Goal: Information Seeking & Learning: Learn about a topic

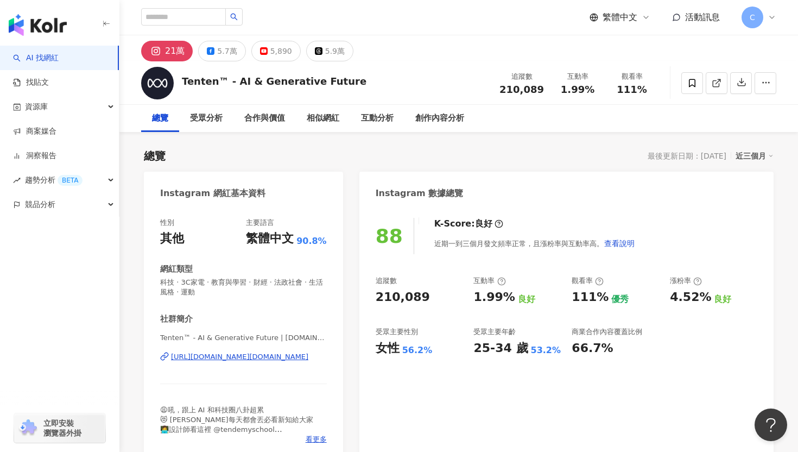
click at [248, 355] on div "[URL][DOMAIN_NAME][DOMAIN_NAME]" at bounding box center [239, 357] width 137 height 10
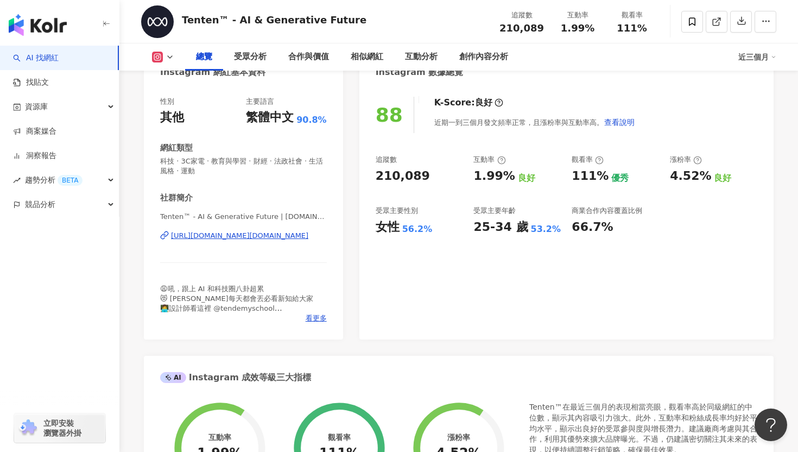
scroll to position [48, 0]
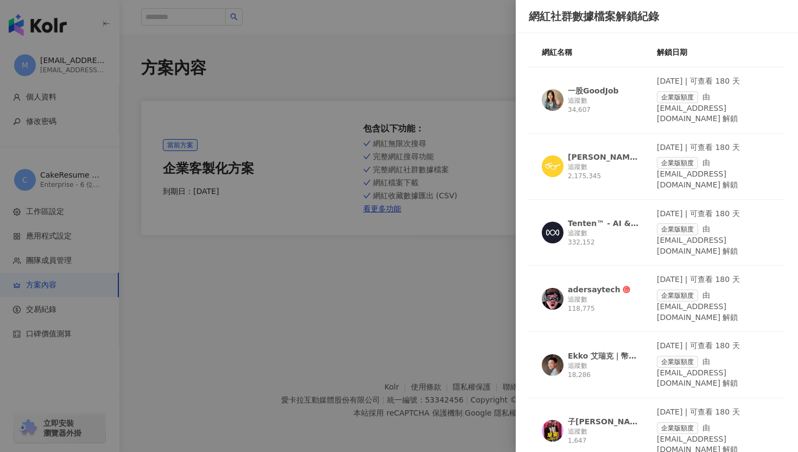
click at [496, 57] on div at bounding box center [399, 226] width 798 height 452
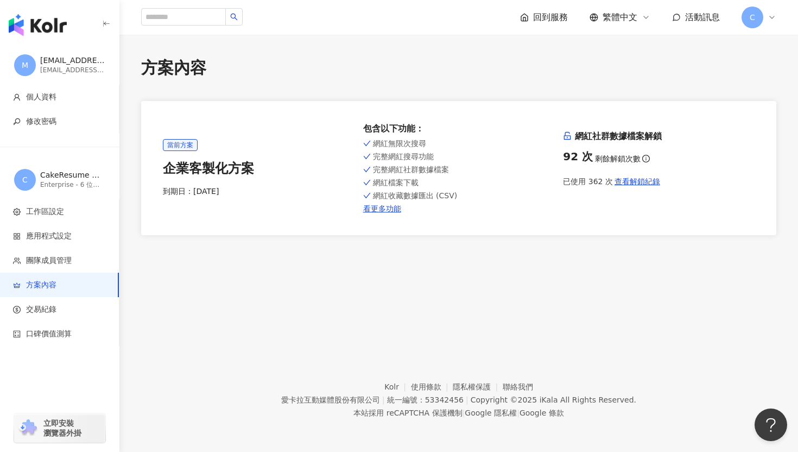
click at [775, 15] on icon at bounding box center [772, 17] width 9 height 9
click at [612, 72] on div "方案內容" at bounding box center [458, 67] width 635 height 23
click at [771, 19] on icon at bounding box center [772, 17] width 9 height 9
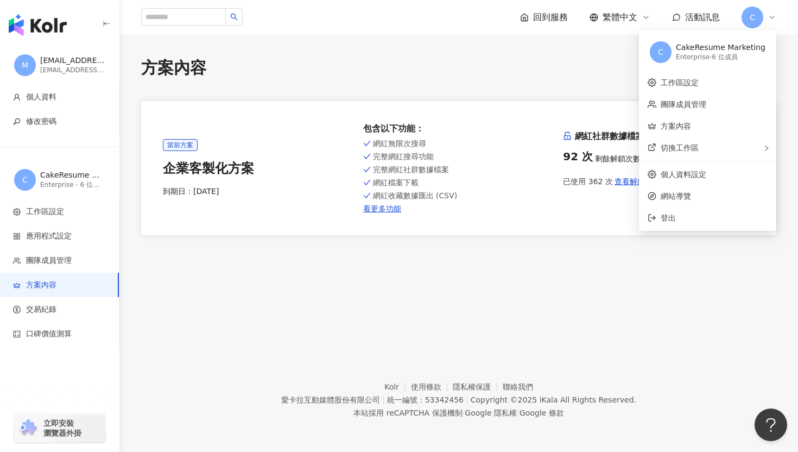
click at [579, 41] on div "方案內容 當前方案 企業客製化方案 到期日： 2026/4/19 包含以下功能 ： 網紅無限次搜尋 完整網紅搜尋功能 完整網紅社群數據檔案 網紅檔案下載 網紅…" at bounding box center [458, 183] width 679 height 297
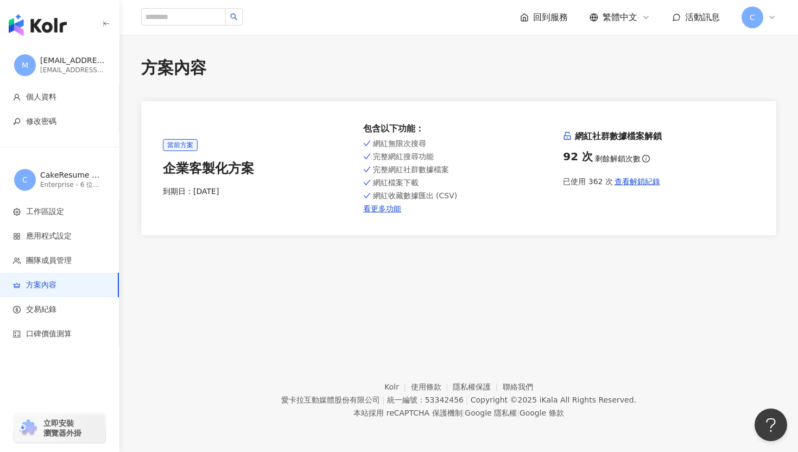
click at [768, 20] on icon at bounding box center [772, 17] width 9 height 9
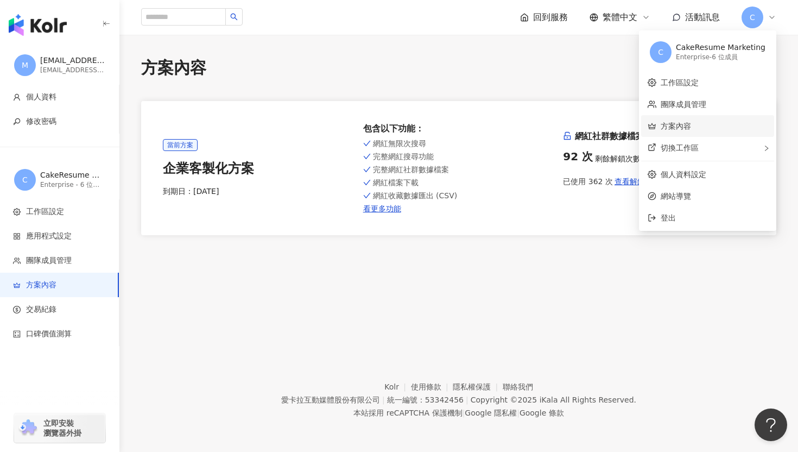
click at [691, 124] on link "方案內容" at bounding box center [676, 126] width 30 height 9
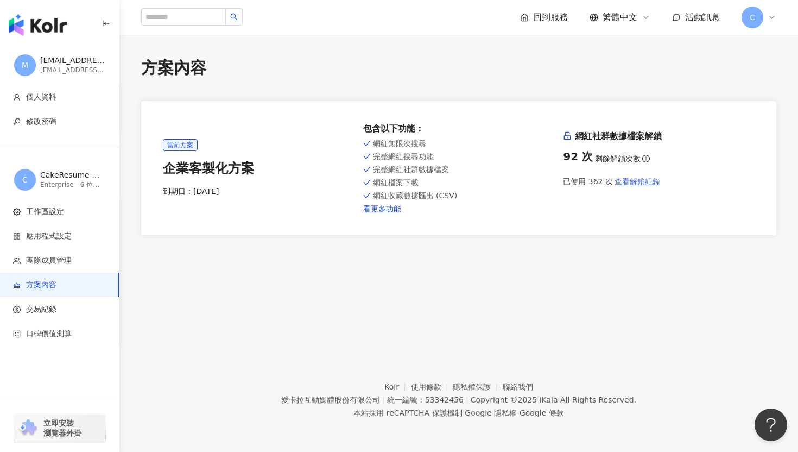
click at [640, 179] on span "查看解鎖紀錄" at bounding box center [638, 181] width 46 height 9
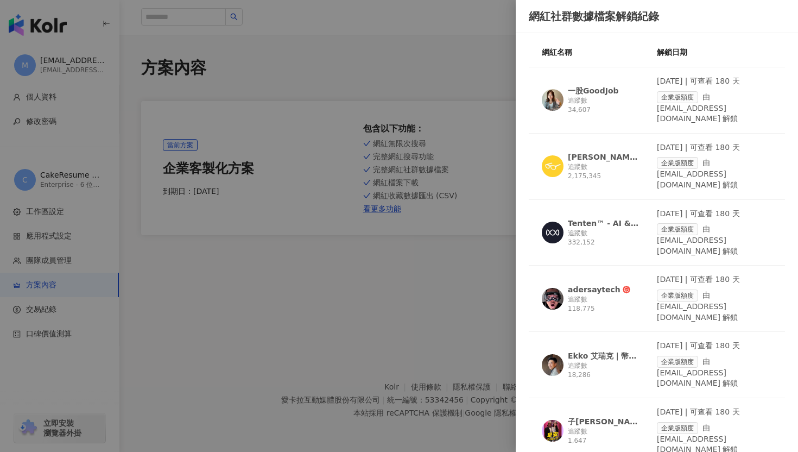
click at [591, 221] on div "Tenten™ - AI & Generative Future" at bounding box center [603, 223] width 71 height 11
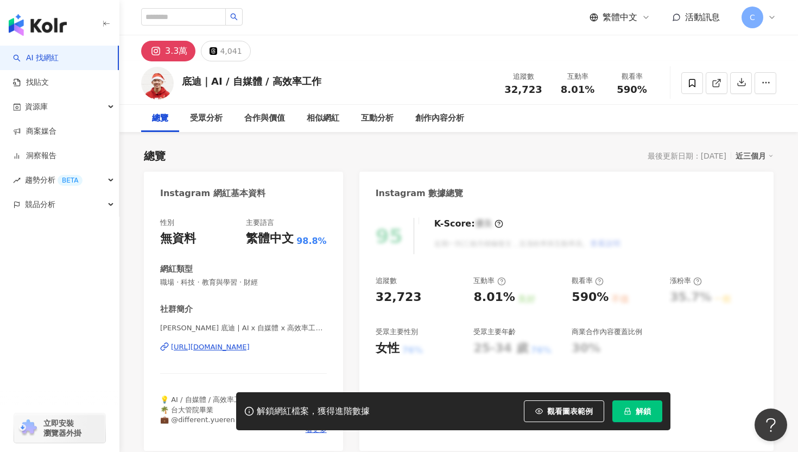
click at [650, 30] on div "繁體中文 活動訊息 C" at bounding box center [458, 17] width 635 height 35
click at [557, 28] on div "繁體中文 活動訊息 C" at bounding box center [458, 17] width 635 height 35
click at [236, 352] on div "范以芃 底迪 | AI x 自媒體 x 高效率工作 | your_ai_buddy_ https://www.instagram.com/your_ai_bu…" at bounding box center [243, 355] width 167 height 64
click at [237, 348] on div "https://www.instagram.com/your_ai_buddy_/" at bounding box center [210, 347] width 79 height 10
click at [545, 36] on div "3.3萬 4,041" at bounding box center [458, 48] width 679 height 26
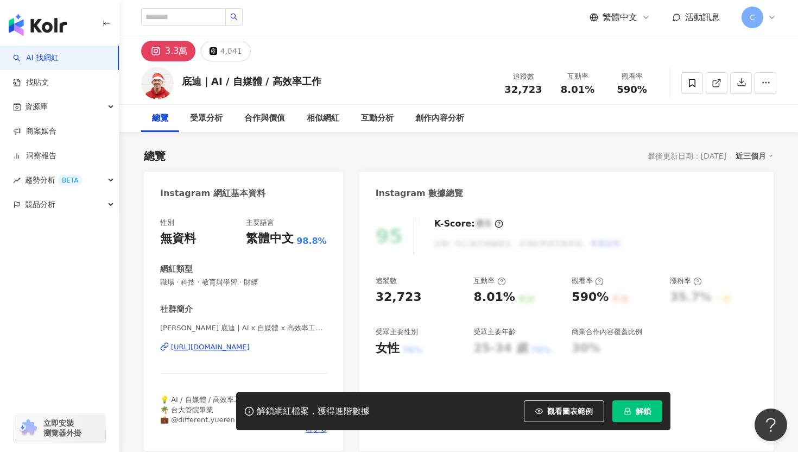
click at [464, 50] on div "3.3萬 4,041" at bounding box center [458, 48] width 679 height 26
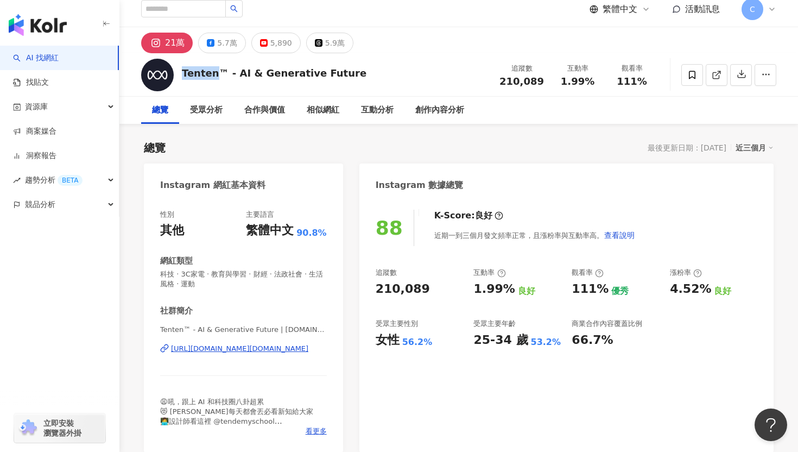
drag, startPoint x: 180, startPoint y: 74, endPoint x: 214, endPoint y: 76, distance: 33.7
click at [214, 76] on div "Tenten™ - AI & Generative Future 追蹤數 210,089 互動率 1.99% 觀看率 111%" at bounding box center [458, 74] width 679 height 43
click at [388, 73] on div "Tenten™ - AI & Generative Future 追蹤數 210,089 互動率 1.99% 觀看率 111%" at bounding box center [458, 74] width 679 height 43
click at [261, 350] on div "https://www.instagram.com/tenten.co/" at bounding box center [239, 349] width 137 height 10
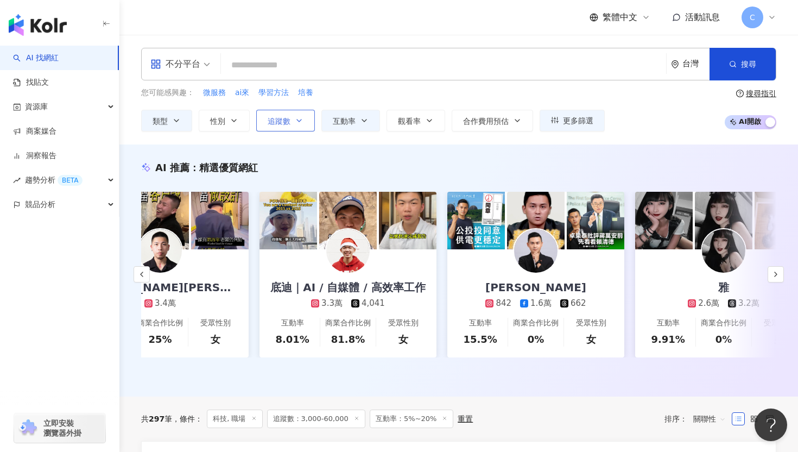
click at [300, 115] on button "追蹤數" at bounding box center [285, 121] width 59 height 22
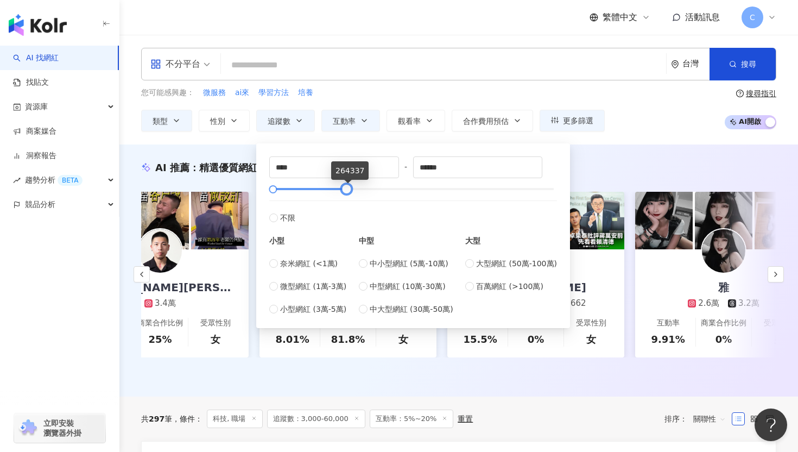
type input "******"
drag, startPoint x: 287, startPoint y: 189, endPoint x: 337, endPoint y: 190, distance: 49.4
click at [337, 190] on div at bounding box center [339, 189] width 6 height 6
drag, startPoint x: 274, startPoint y: 187, endPoint x: 295, endPoint y: 187, distance: 21.2
click at [295, 187] on div at bounding box center [295, 189] width 6 height 6
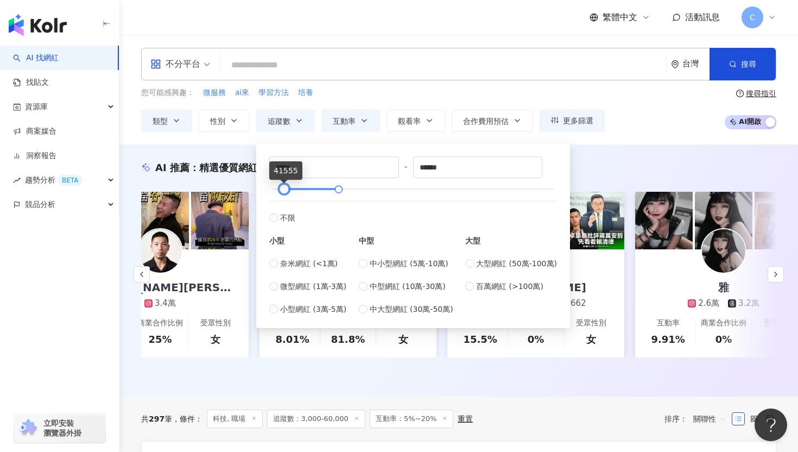
drag, startPoint x: 294, startPoint y: 190, endPoint x: 283, endPoint y: 190, distance: 10.9
click at [284, 190] on div at bounding box center [284, 189] width 6 height 6
click at [306, 167] on input "*****" at bounding box center [334, 167] width 129 height 21
drag, startPoint x: 299, startPoint y: 167, endPoint x: 281, endPoint y: 167, distance: 17.4
click at [281, 167] on input "*****" at bounding box center [334, 167] width 129 height 21
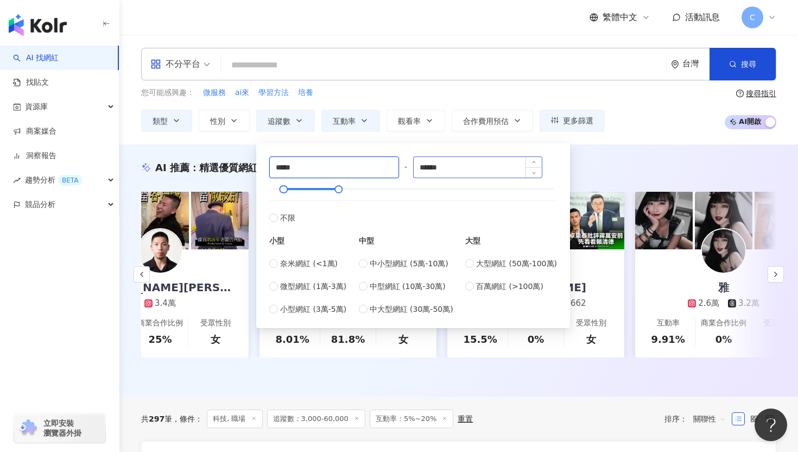
type input "*****"
drag, startPoint x: 453, startPoint y: 167, endPoint x: 419, endPoint y: 167, distance: 34.2
click at [419, 167] on input "******" at bounding box center [478, 167] width 129 height 21
click at [426, 166] on input "******" at bounding box center [478, 167] width 129 height 21
drag, startPoint x: 433, startPoint y: 166, endPoint x: 421, endPoint y: 166, distance: 11.4
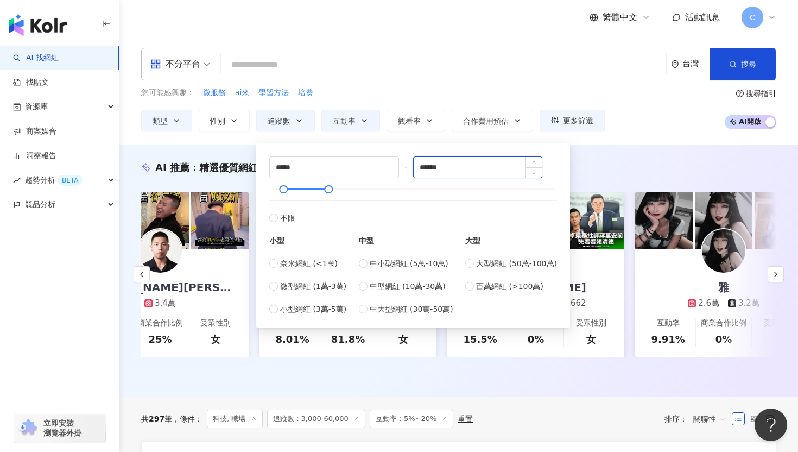
click at [421, 166] on input "******" at bounding box center [478, 167] width 129 height 21
click at [496, 161] on input "******" at bounding box center [478, 167] width 129 height 21
type input "******"
click at [596, 147] on div "AI 推薦 ： 精選優質網紅 米妃 3.8萬 4,344 互動率 7.04% 商業合作比例 47.6% 受眾性別 女 呢喃貓投資－加密貨幣千萬交易員筆記 Mu…" at bounding box center [458, 270] width 679 height 252
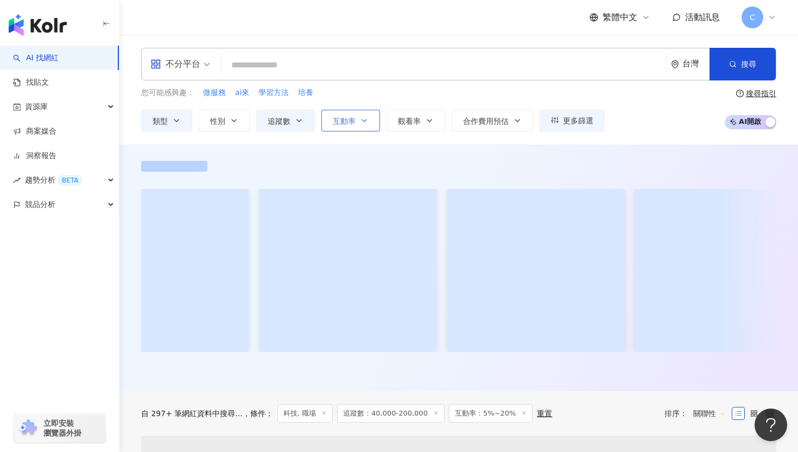
click at [357, 119] on button "互動率" at bounding box center [351, 121] width 59 height 22
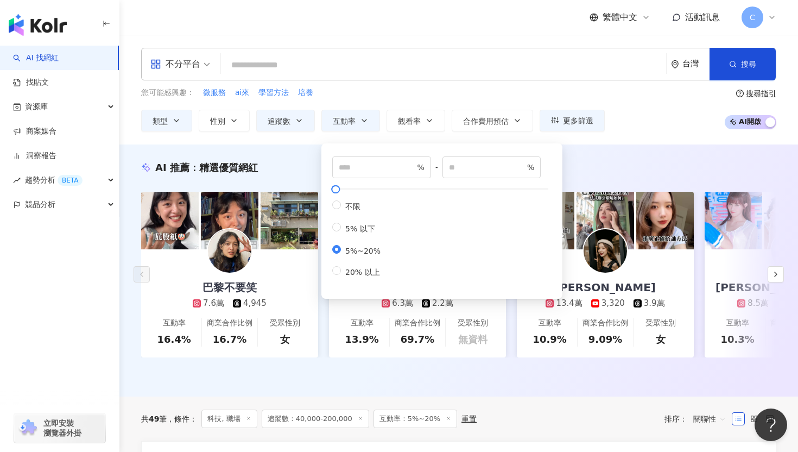
click at [372, 255] on span "5%~20%" at bounding box center [363, 251] width 44 height 9
click at [357, 208] on span "不限" at bounding box center [353, 206] width 24 height 9
click at [376, 169] on input "number" at bounding box center [377, 167] width 76 height 12
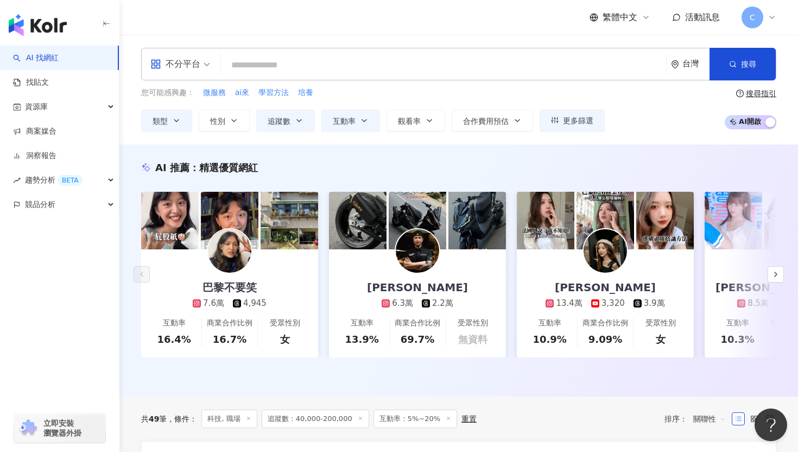
click at [662, 152] on div "AI 推薦 ： 精選優質網紅 巴黎不要笑 7.6萬 4,945 互動率 16.4% 商業合作比例 16.7% 受眾性別 女 林昱青 6.3萬 2.2萬 互動率…" at bounding box center [458, 270] width 679 height 252
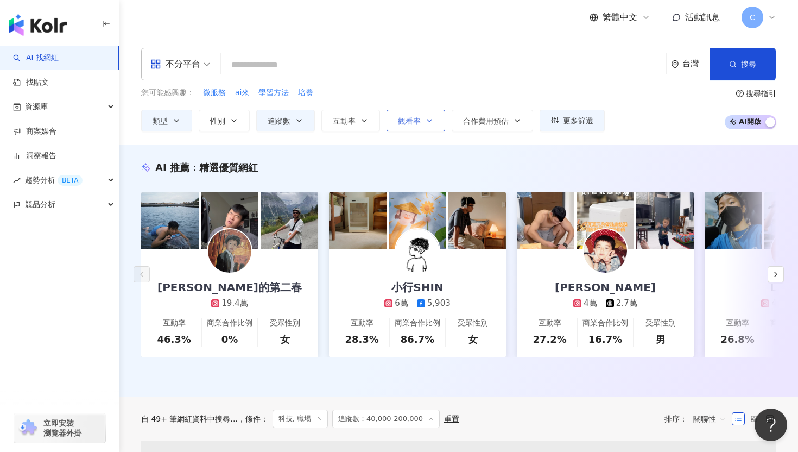
click at [418, 117] on span "觀看率" at bounding box center [409, 121] width 23 height 9
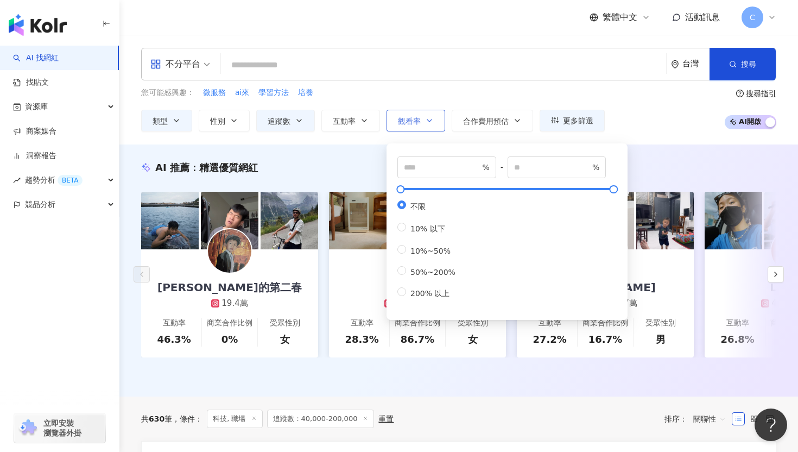
click at [419, 117] on span "觀看率" at bounding box center [409, 121] width 23 height 9
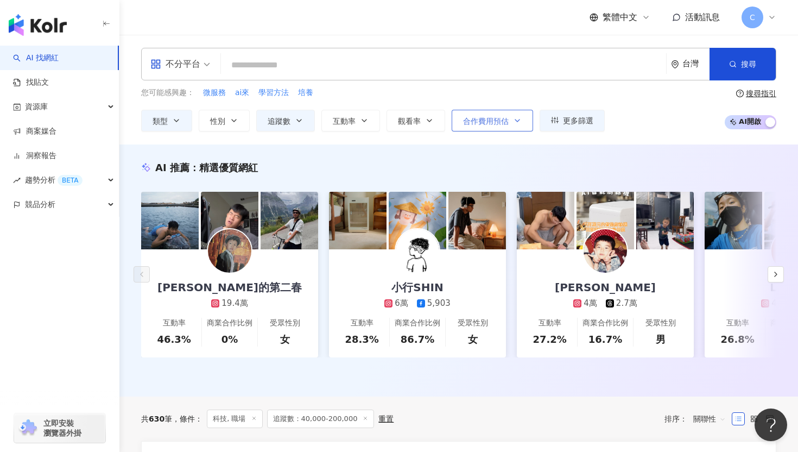
click at [465, 119] on span "合作費用預估" at bounding box center [486, 121] width 46 height 9
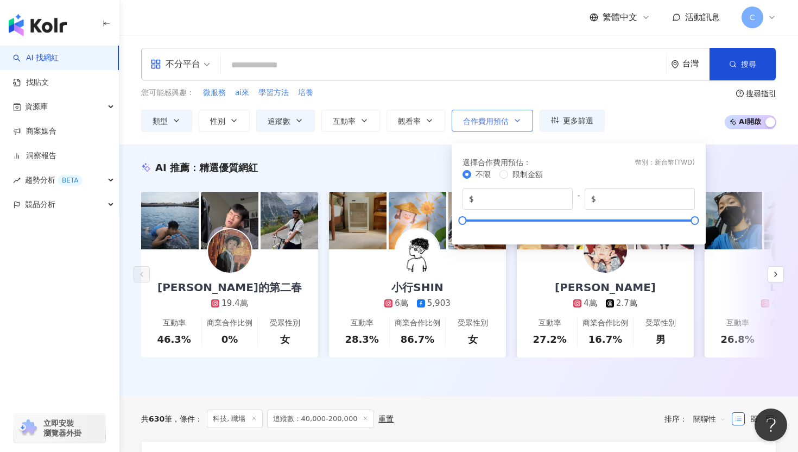
click at [465, 119] on span "合作費用預估" at bounding box center [486, 121] width 46 height 9
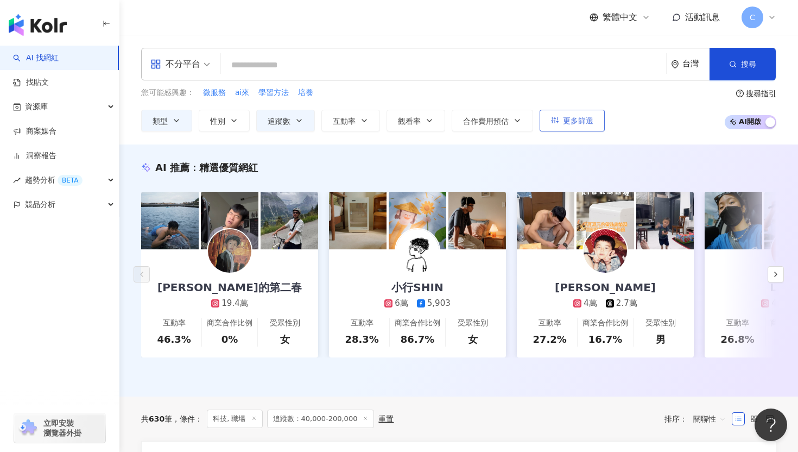
click at [568, 123] on span "更多篩選" at bounding box center [578, 120] width 30 height 9
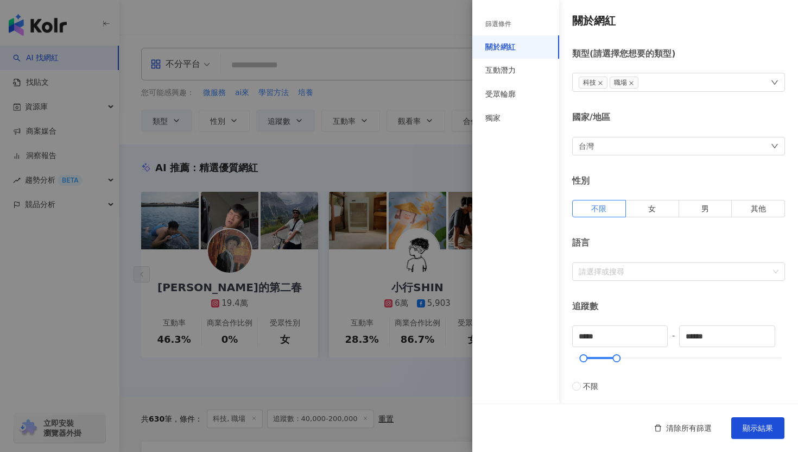
click at [694, 74] on div "科技 職場" at bounding box center [678, 82] width 213 height 19
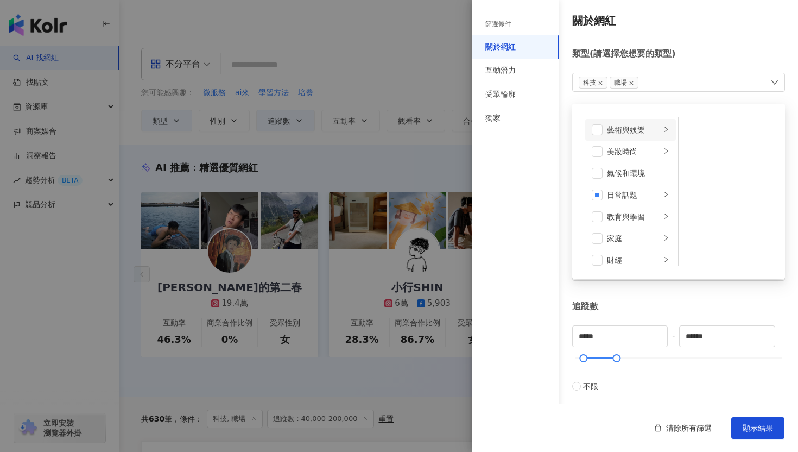
click at [662, 132] on li "藝術與娛樂" at bounding box center [630, 130] width 91 height 22
click at [662, 150] on li "美妝時尚" at bounding box center [630, 152] width 91 height 22
click at [663, 177] on div "氣候和環境" at bounding box center [638, 173] width 62 height 12
click at [661, 174] on div "氣候和環境" at bounding box center [638, 173] width 62 height 12
click at [663, 193] on icon "right" at bounding box center [666, 194] width 7 height 7
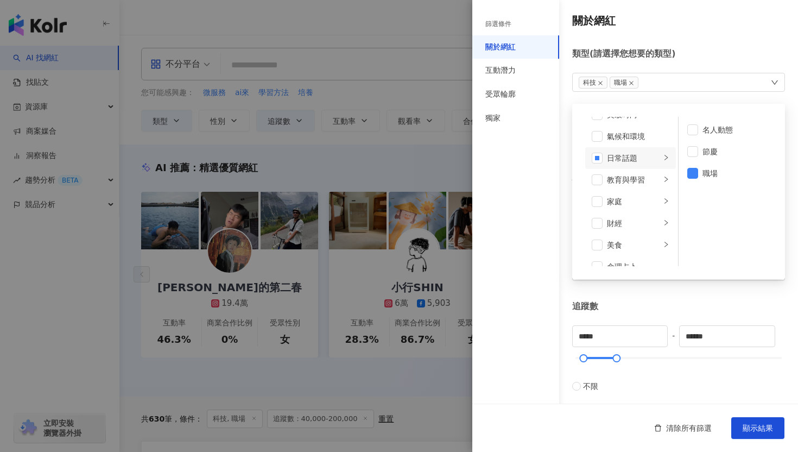
scroll to position [42, 0]
click at [665, 178] on div at bounding box center [666, 175] width 7 height 10
click at [663, 192] on li "家庭" at bounding box center [630, 197] width 91 height 22
click at [664, 188] on icon "right" at bounding box center [666, 188] width 7 height 7
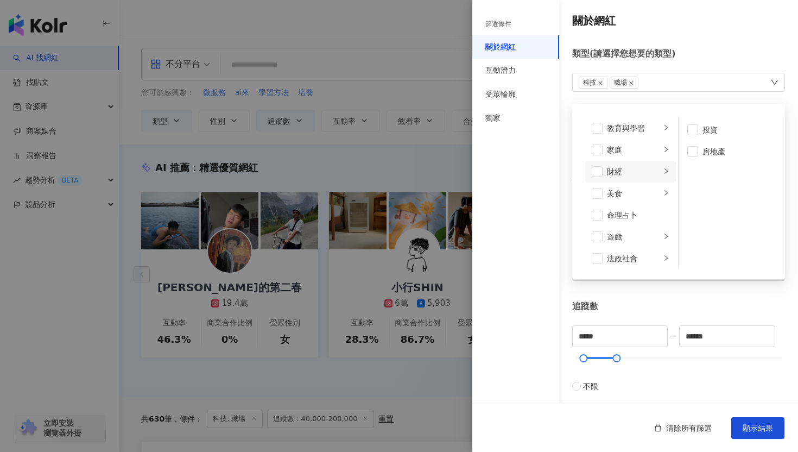
scroll to position [93, 0]
click at [665, 188] on icon "right" at bounding box center [666, 188] width 7 height 7
click at [665, 184] on div "命理占卜" at bounding box center [638, 187] width 62 height 12
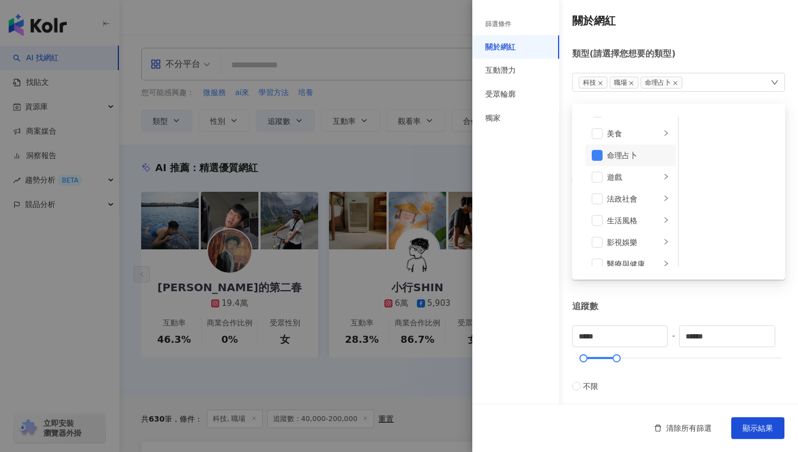
scroll to position [148, 0]
click at [601, 151] on span at bounding box center [597, 155] width 11 height 11
click at [671, 198] on li "法政社會" at bounding box center [630, 199] width 91 height 22
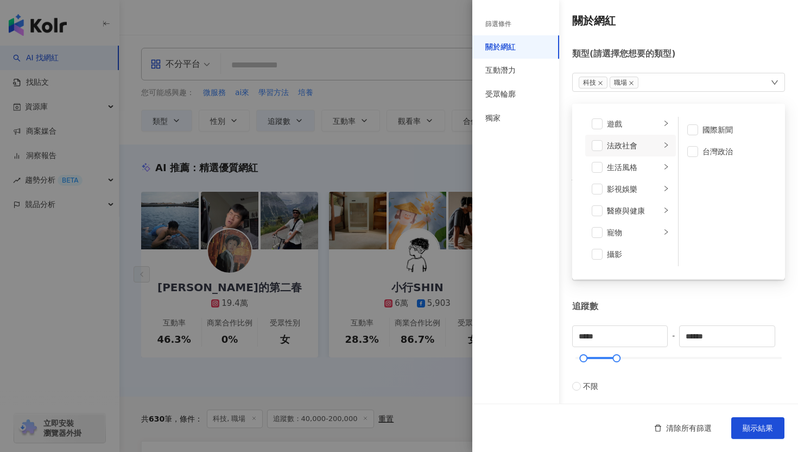
scroll to position [202, 0]
click at [659, 168] on div "生活風格" at bounding box center [634, 167] width 54 height 12
click at [670, 186] on li "科技" at bounding box center [630, 188] width 91 height 22
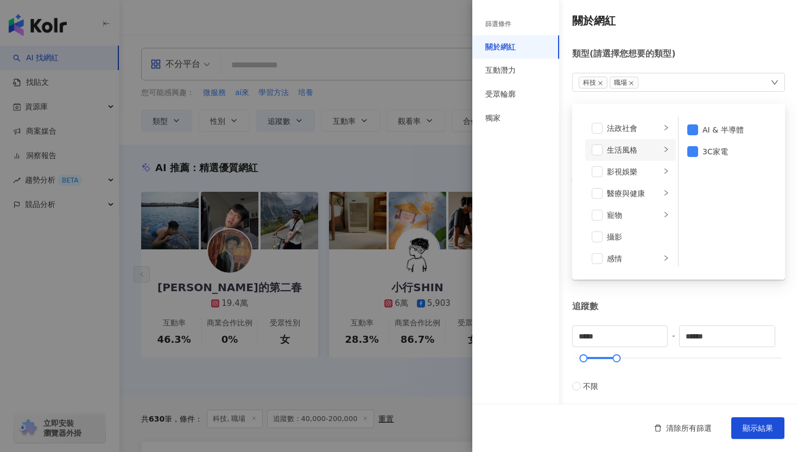
click at [662, 148] on li "生活風格" at bounding box center [630, 150] width 91 height 22
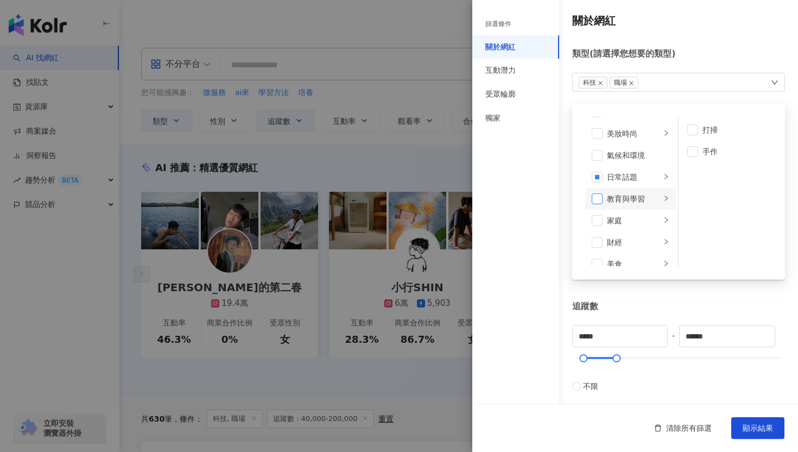
click at [601, 199] on span at bounding box center [597, 198] width 11 height 11
click at [600, 199] on span at bounding box center [597, 198] width 11 height 11
click at [728, 55] on div "類型 ( 請選擇您想要的類型 )" at bounding box center [678, 54] width 213 height 12
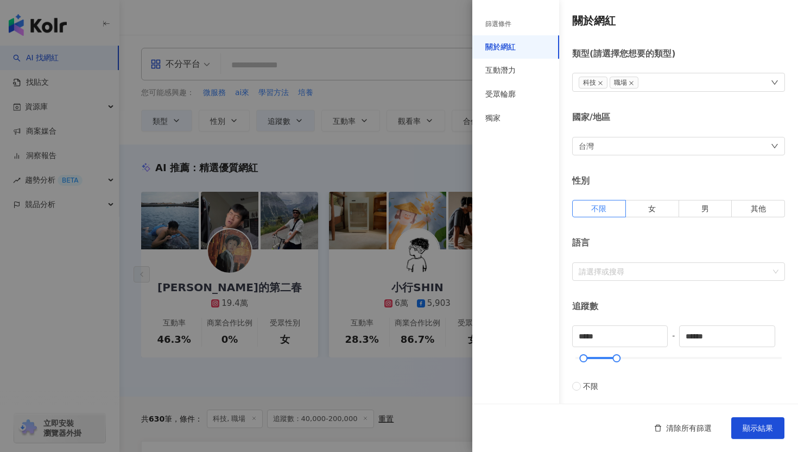
click at [607, 143] on div "台灣" at bounding box center [678, 146] width 213 height 18
click at [607, 142] on div "台灣 台灣 unlimit tw jp 不限區域 台灣 日本 香港 馬來西亞 泰國 越南 新加坡" at bounding box center [678, 146] width 213 height 18
click at [660, 80] on div "科技 職場" at bounding box center [678, 82] width 213 height 19
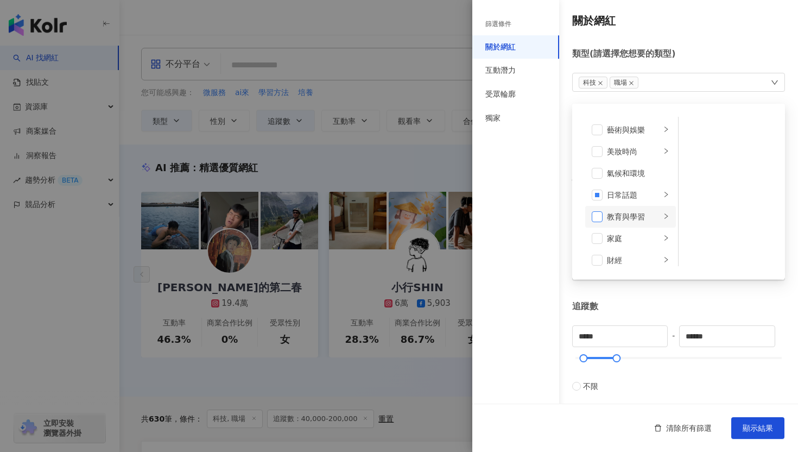
click at [600, 214] on span at bounding box center [597, 216] width 11 height 11
click at [665, 212] on div at bounding box center [666, 217] width 7 height 10
click at [632, 213] on div "教育與學習" at bounding box center [634, 217] width 54 height 12
click at [596, 215] on span at bounding box center [597, 216] width 11 height 11
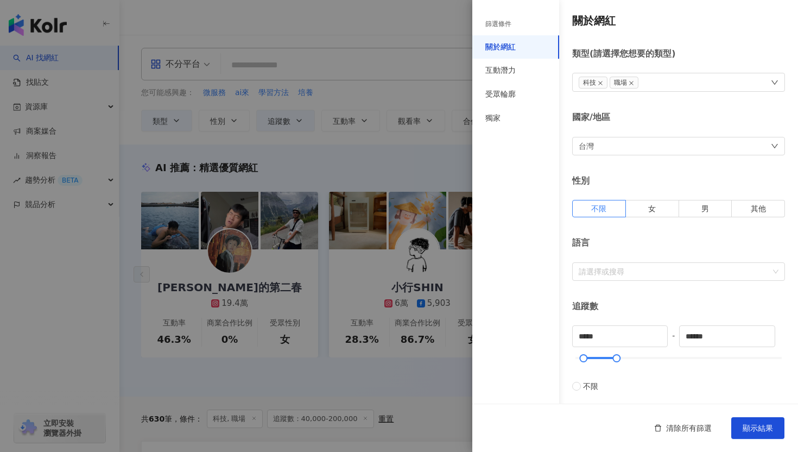
click at [748, 43] on div "關於網紅 類型 ( 請選擇您想要的類型 ) 科技 職場 藝術與娛樂 美妝時尚 氣候和環境 日常話題 教育與學習 家庭 財經 美食 命理占卜 遊戲 法政社會 生…" at bounding box center [636, 386] width 326 height 773
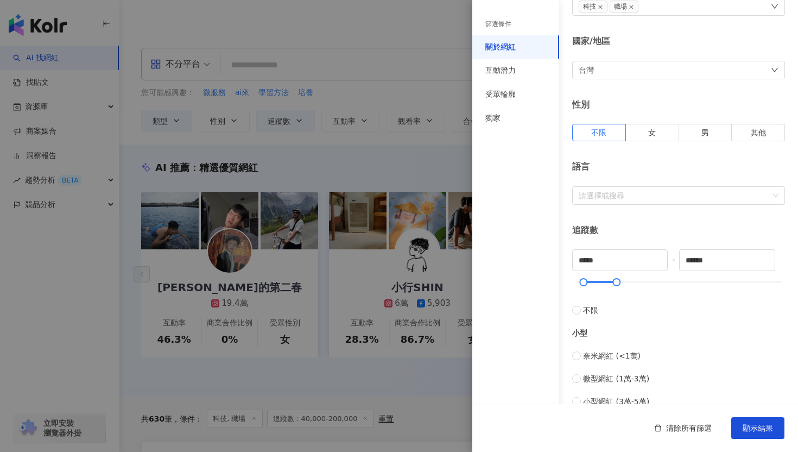
scroll to position [83, 0]
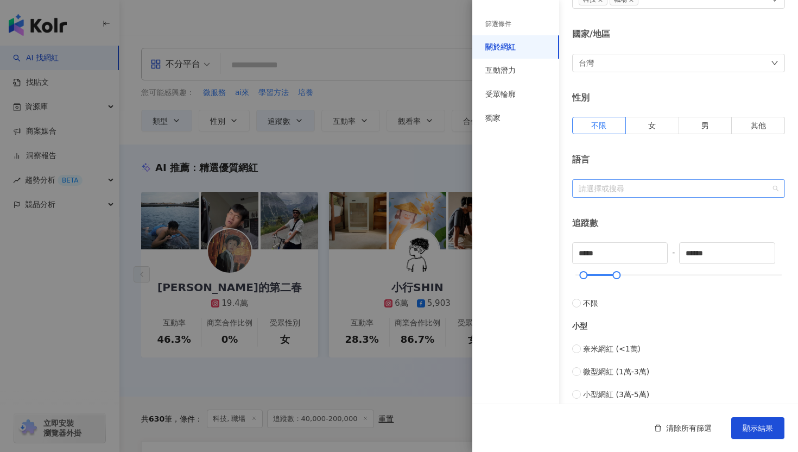
click at [646, 187] on div at bounding box center [673, 188] width 197 height 8
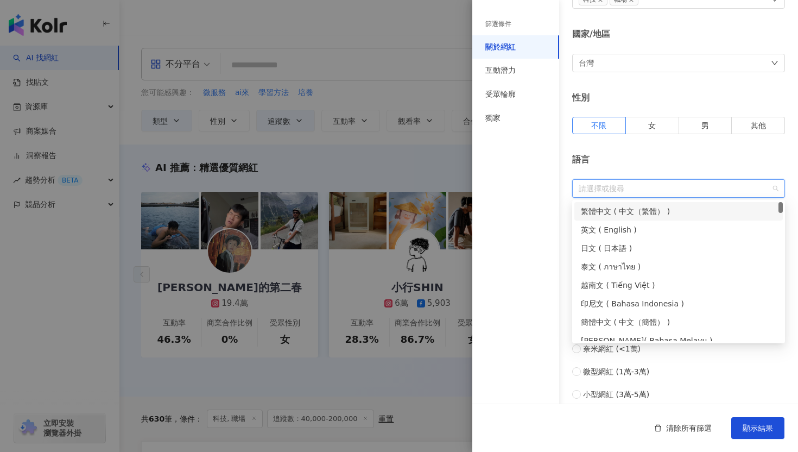
click at [642, 211] on div "繁體中文 ( 中文（繁體） )" at bounding box center [679, 211] width 196 height 12
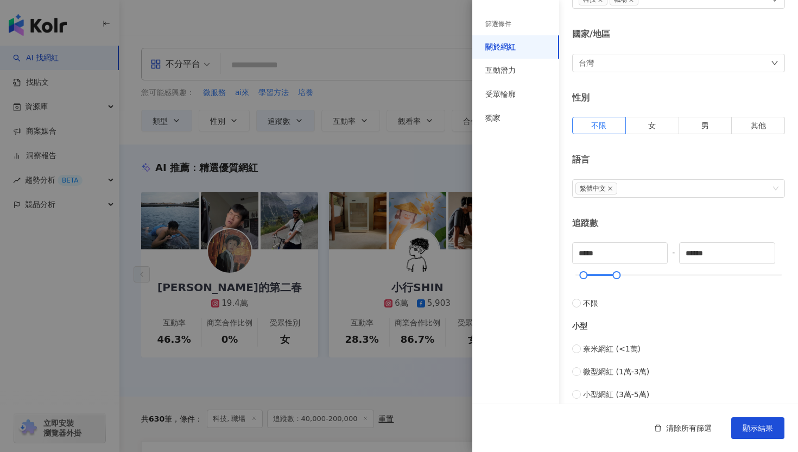
click at [647, 159] on div "語言" at bounding box center [678, 160] width 213 height 12
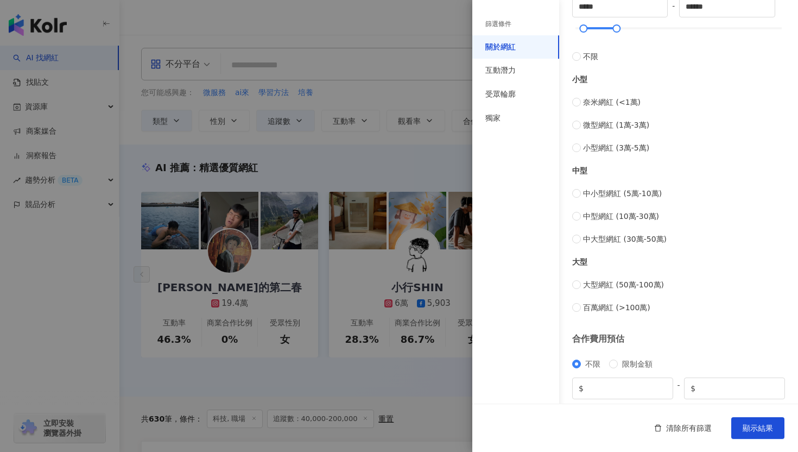
scroll to position [369, 0]
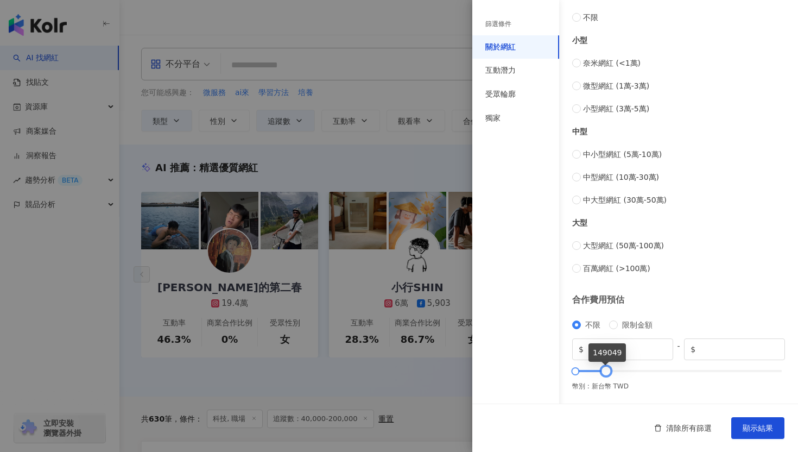
type input "******"
drag, startPoint x: 783, startPoint y: 370, endPoint x: 607, endPoint y: 373, distance: 175.5
click at [607, 373] on div at bounding box center [607, 371] width 6 height 6
click at [760, 430] on span "顯示結果" at bounding box center [758, 428] width 30 height 9
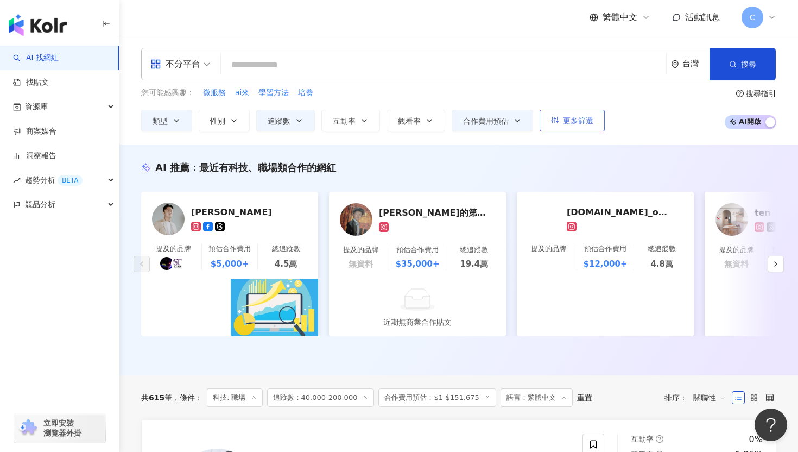
click at [588, 122] on span "更多篩選" at bounding box center [578, 120] width 30 height 9
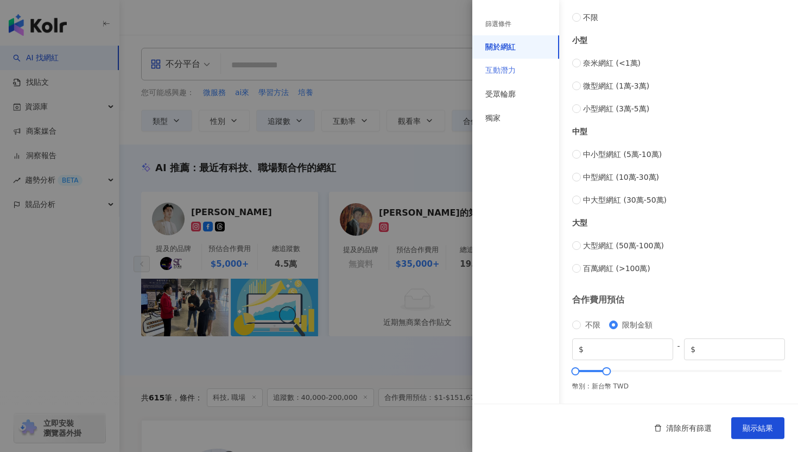
click at [542, 67] on div "互動潛力" at bounding box center [516, 71] width 87 height 24
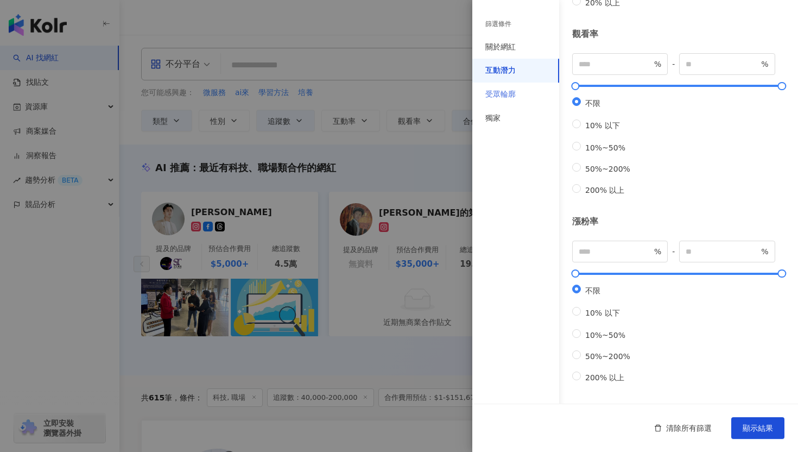
click at [526, 93] on div "受眾輪廓" at bounding box center [516, 95] width 87 height 24
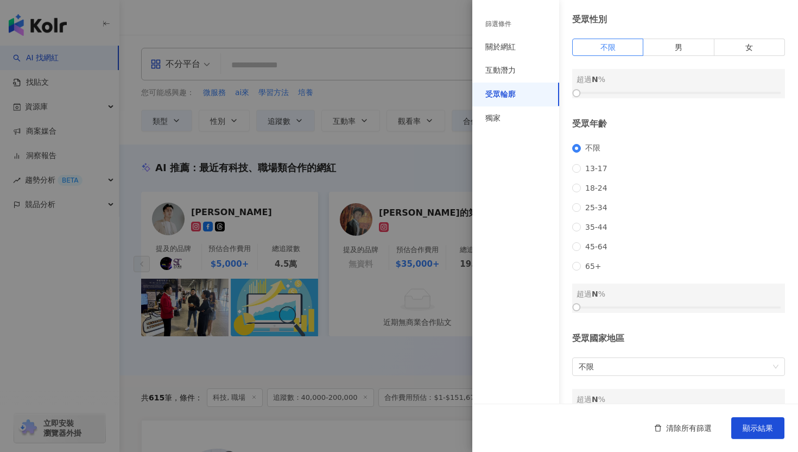
scroll to position [36, 0]
click at [590, 210] on span "25-34" at bounding box center [596, 206] width 31 height 9
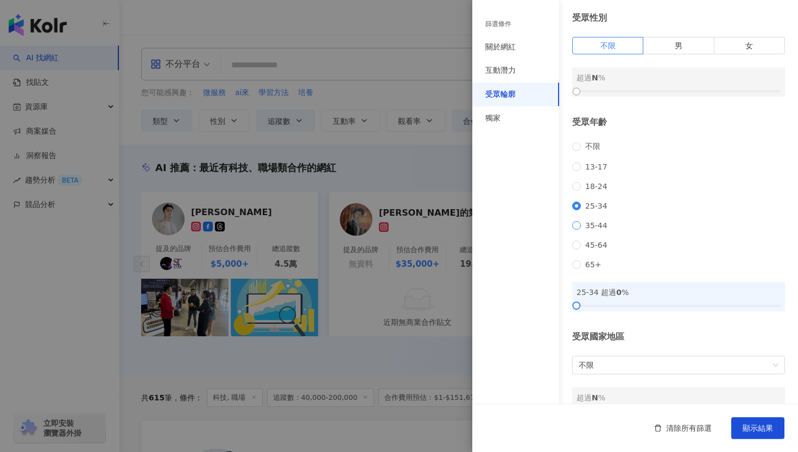
click at [590, 230] on span "35-44" at bounding box center [596, 225] width 31 height 9
click at [594, 210] on span "25-34" at bounding box center [596, 206] width 31 height 9
click at [595, 148] on span "不限" at bounding box center [593, 147] width 24 height 10
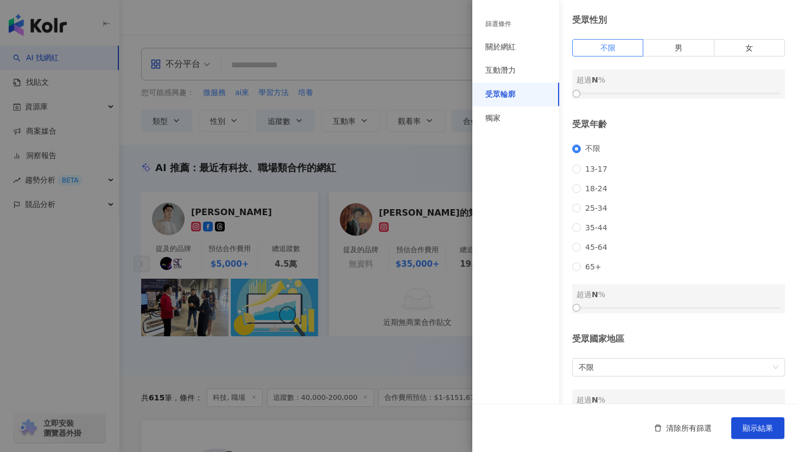
scroll to position [33, 0]
drag, startPoint x: 578, startPoint y: 91, endPoint x: 601, endPoint y: 91, distance: 22.8
click at [601, 91] on div at bounding box center [679, 94] width 204 height 7
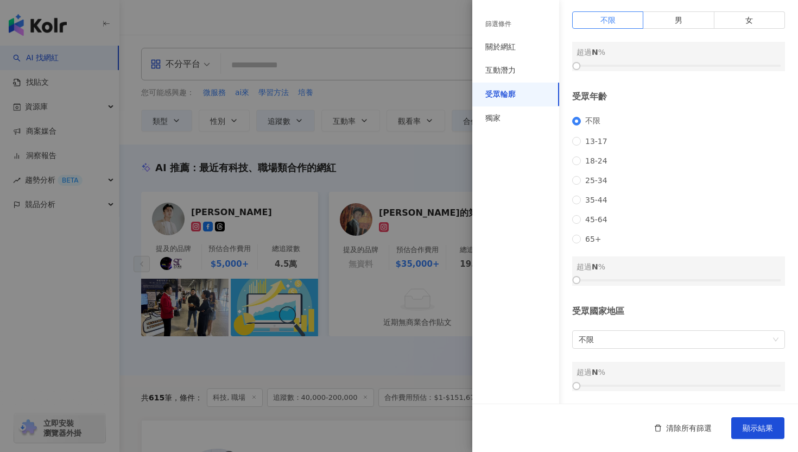
scroll to position [79, 0]
click at [587, 180] on div "不限 13-17 18-24 25-34 35-44 45-64 65+" at bounding box center [678, 179] width 213 height 127
click at [588, 176] on span "25-34" at bounding box center [596, 180] width 31 height 9
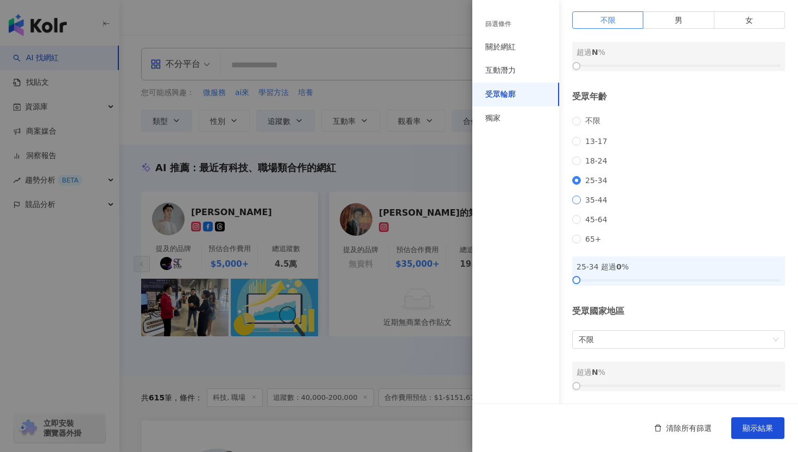
click at [588, 196] on span "35-44" at bounding box center [596, 200] width 31 height 9
click at [589, 216] on span "45-64" at bounding box center [596, 219] width 31 height 9
click at [594, 176] on span "25-34" at bounding box center [596, 180] width 31 height 9
click at [595, 116] on span "不限" at bounding box center [593, 121] width 24 height 10
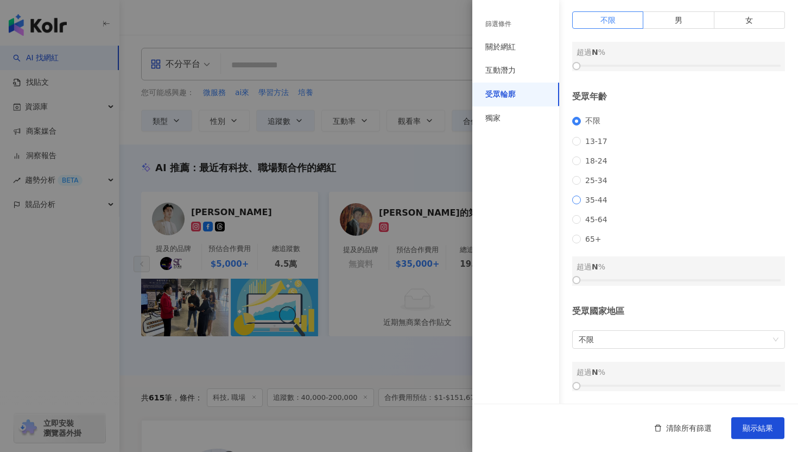
click at [595, 196] on span "35-44" at bounding box center [596, 200] width 31 height 9
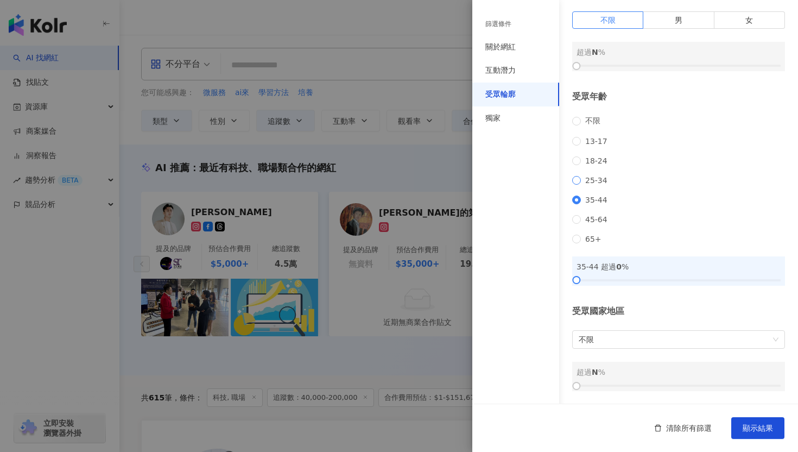
click at [592, 176] on span "25-34" at bounding box center [596, 180] width 31 height 9
click at [594, 176] on span "25-34" at bounding box center [596, 180] width 31 height 9
click at [590, 116] on span "不限" at bounding box center [593, 121] width 24 height 10
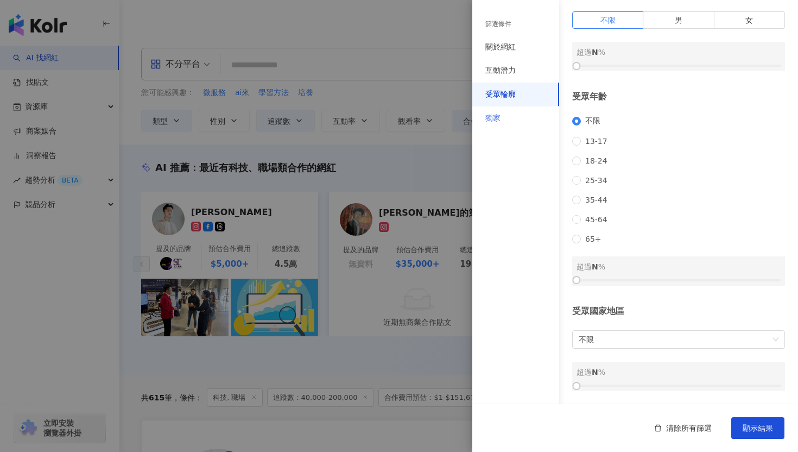
click at [525, 115] on div "獨家" at bounding box center [516, 118] width 87 height 24
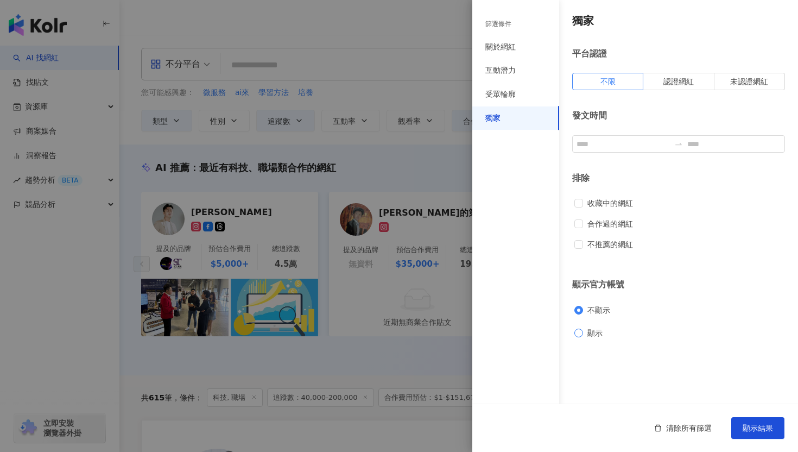
click at [591, 334] on span "顯示" at bounding box center [595, 333] width 24 height 12
click at [599, 312] on span "不顯示" at bounding box center [599, 310] width 32 height 12
click at [595, 328] on span "顯示" at bounding box center [595, 333] width 24 height 12
click at [755, 423] on button "顯示結果" at bounding box center [758, 428] width 53 height 22
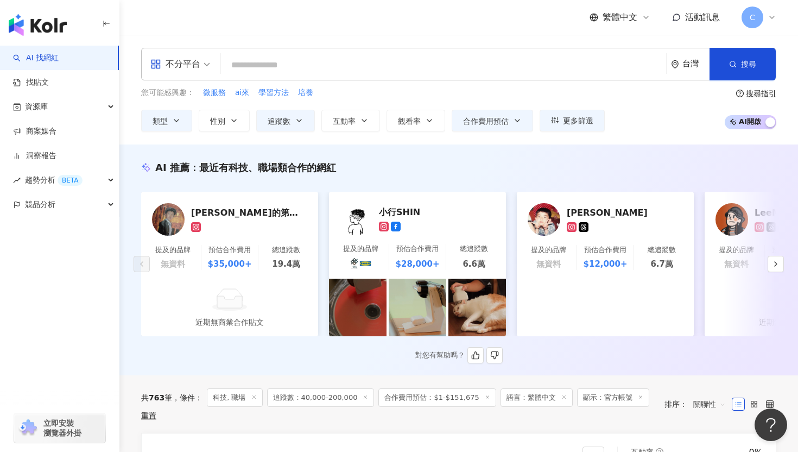
click at [234, 214] on div "李弘毅的第二春" at bounding box center [245, 212] width 109 height 11
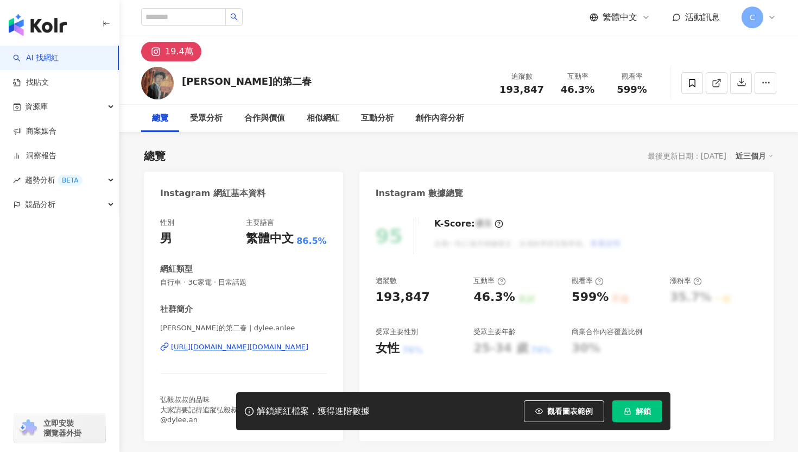
click at [275, 345] on div "https://www.instagram.com/dylee.anlee/" at bounding box center [239, 347] width 137 height 10
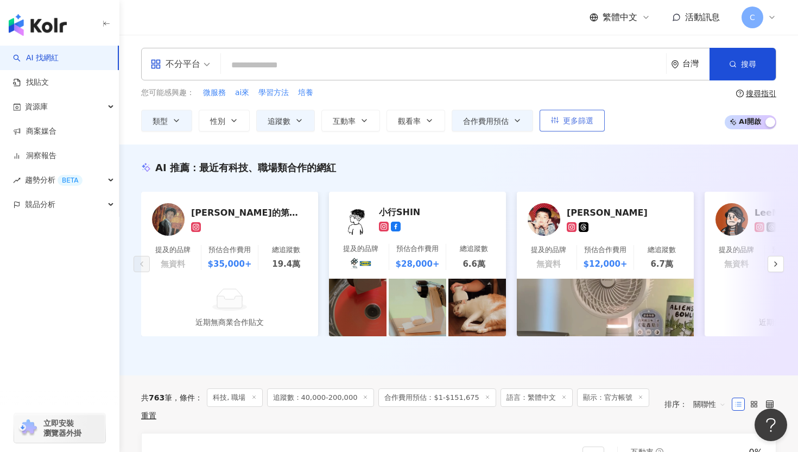
click at [576, 120] on span "更多篩選" at bounding box center [578, 120] width 30 height 9
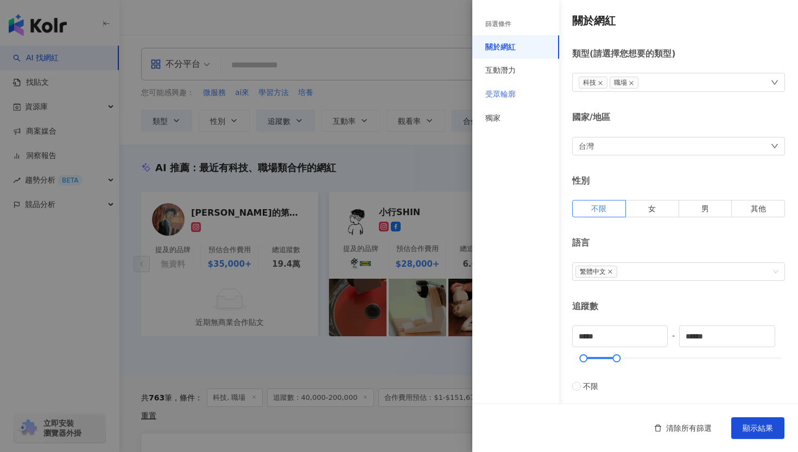
click at [527, 84] on div "受眾輪廓" at bounding box center [516, 95] width 87 height 24
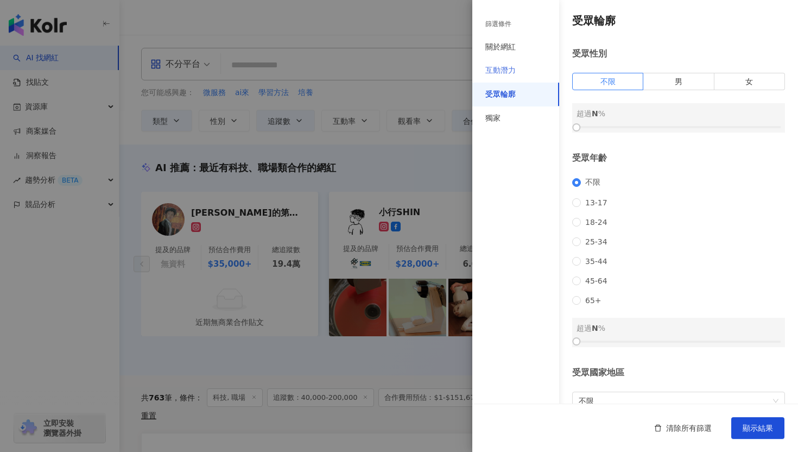
click at [530, 73] on div "互動潛力" at bounding box center [516, 71] width 87 height 24
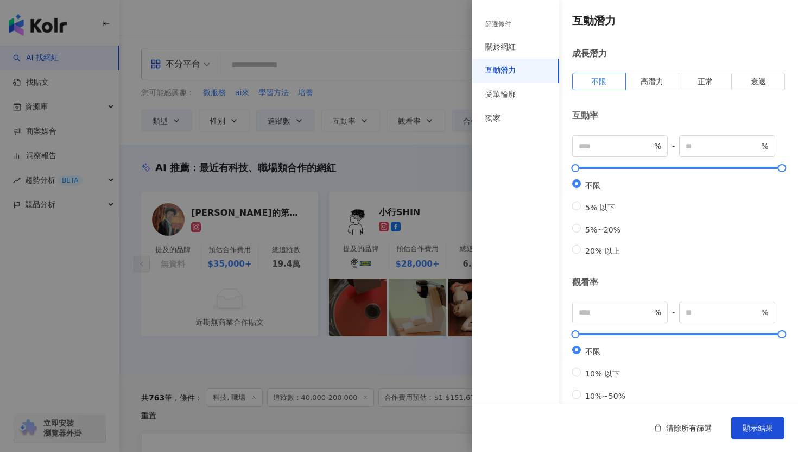
click at [444, 11] on div at bounding box center [399, 226] width 798 height 452
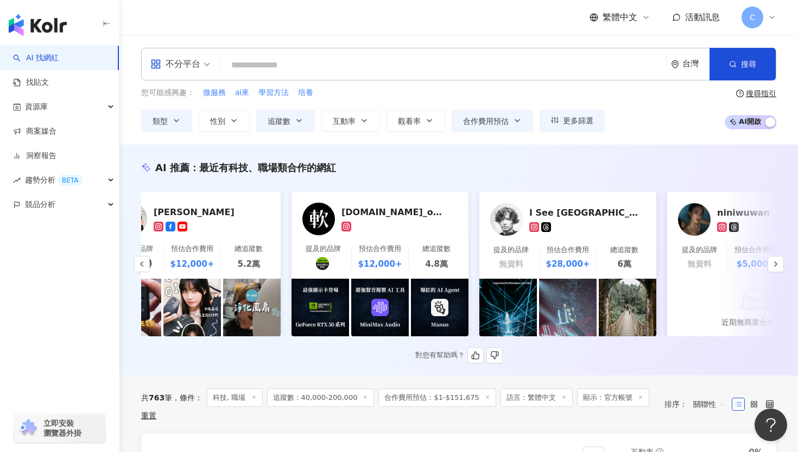
scroll to position [0, 980]
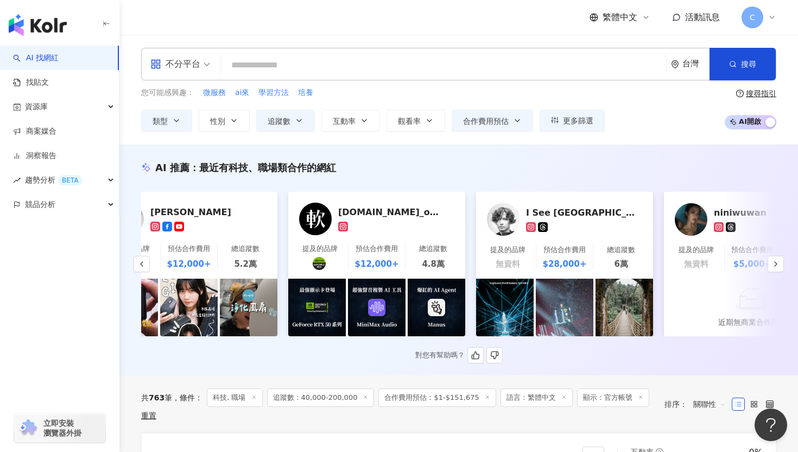
click at [390, 210] on div "[DOMAIN_NAME]_official" at bounding box center [392, 211] width 109 height 11
click at [571, 26] on div "繁體中文 活動訊息 C" at bounding box center [458, 17] width 635 height 35
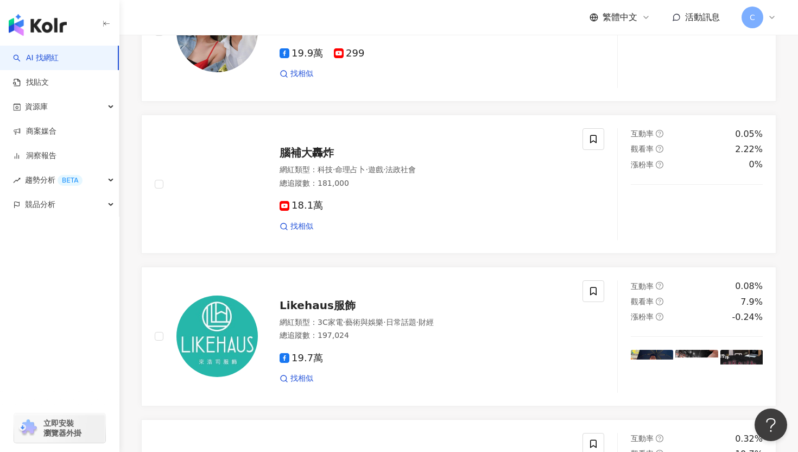
scroll to position [0, 0]
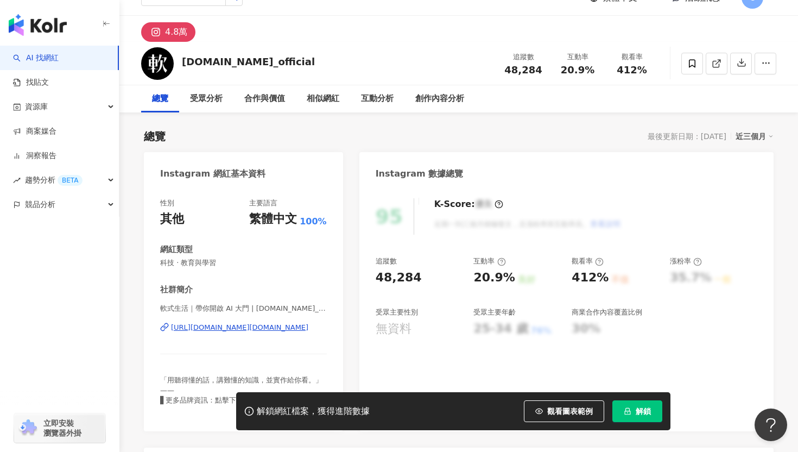
scroll to position [65, 0]
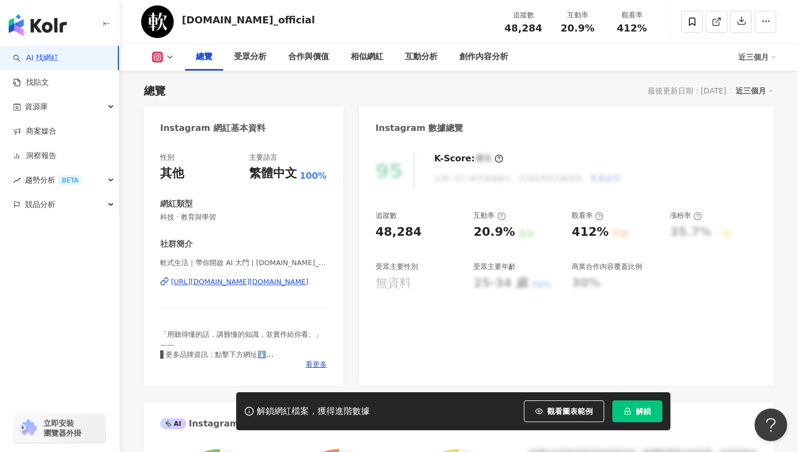
click at [233, 280] on div "[URL][DOMAIN_NAME][DOMAIN_NAME]" at bounding box center [239, 282] width 137 height 10
drag, startPoint x: 310, startPoint y: 260, endPoint x: 156, endPoint y: 260, distance: 153.2
click at [156, 260] on div "性別 其他 主要語言 繁體中文 100% 網紅類型 科技 · 教育與學習 社群簡介 軟式生活｜帶你開啟 AI 大門 | [DOMAIN_NAME]_offic…" at bounding box center [243, 264] width 199 height 244
click at [251, 248] on div "社群簡介" at bounding box center [243, 243] width 167 height 11
drag, startPoint x: 232, startPoint y: 218, endPoint x: 128, endPoint y: 219, distance: 104.3
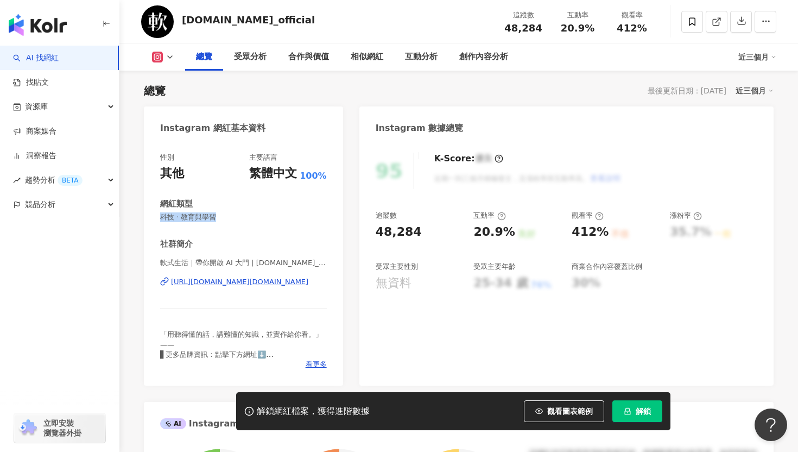
copy span "科技 · 教育與學習"
click at [270, 222] on div "性別 其他 主要語言 繁體中文 100% 網紅類型 科技 · 教育與學習 社群簡介 軟式生活｜帶你開啟 AI 大門 | [DOMAIN_NAME]_offic…" at bounding box center [243, 261] width 167 height 217
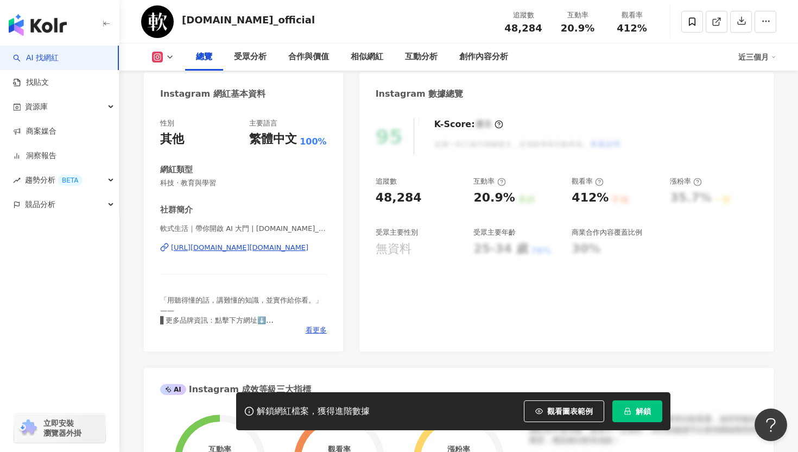
scroll to position [105, 0]
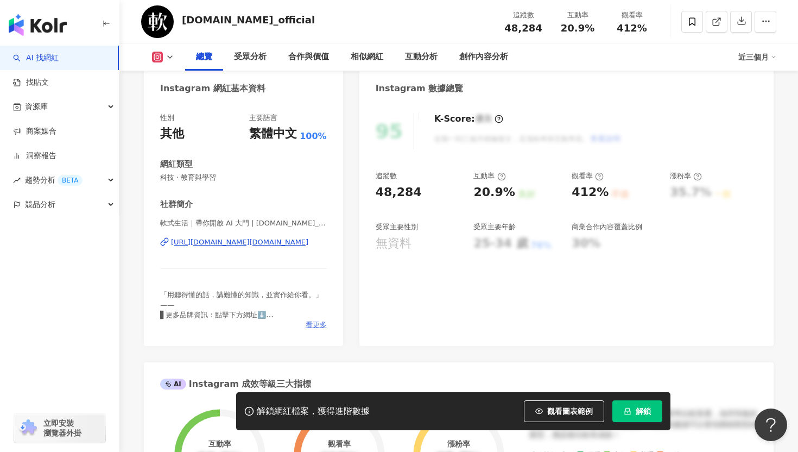
click at [318, 323] on span "看更多" at bounding box center [316, 325] width 21 height 10
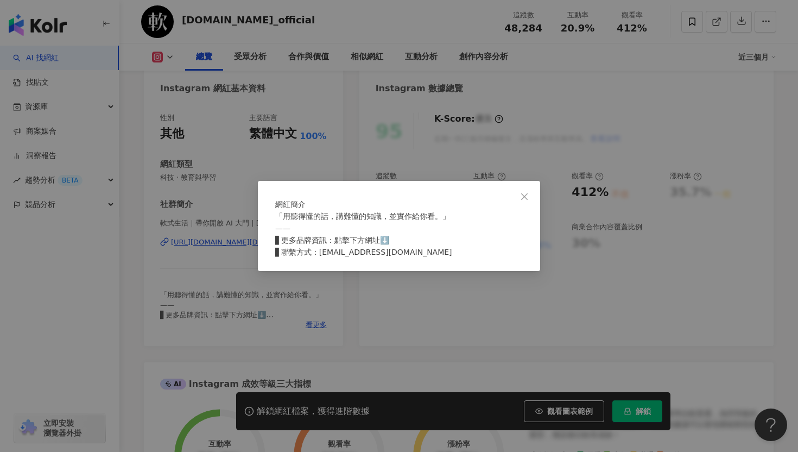
click at [319, 326] on div "網紅簡介 「用聽得懂的話，講難懂的知識，並實作給你看。」 —— ▋更多品牌資訊：點擊下方網址⬇️ ▋聯繫方式：[EMAIL_ADDRESS][DOMAIN_N…" at bounding box center [399, 226] width 798 height 452
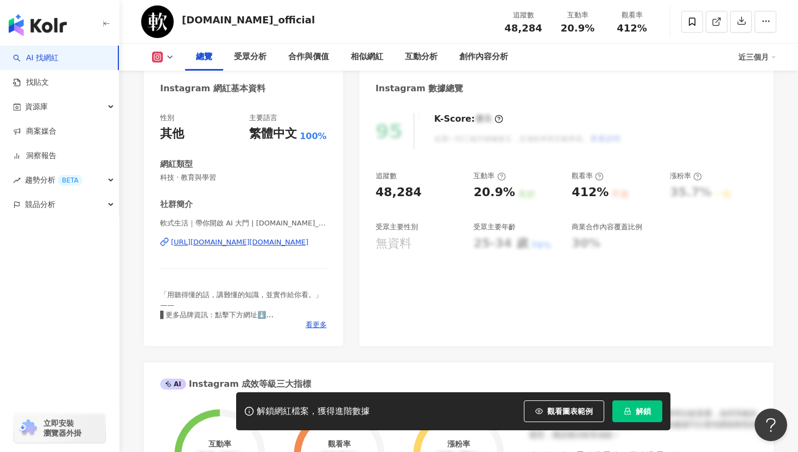
scroll to position [70, 0]
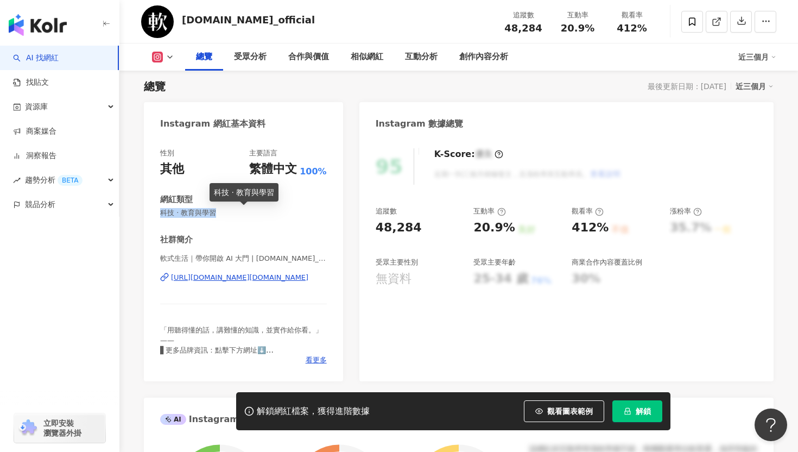
drag, startPoint x: 157, startPoint y: 210, endPoint x: 218, endPoint y: 209, distance: 60.8
click at [218, 209] on div "性別 其他 主要語言 繁體中文 100% 網紅類型 科技 · 教育與學習 社群簡介 軟式生活｜帶你開啟 AI 大門 | [DOMAIN_NAME]_offic…" at bounding box center [243, 259] width 199 height 244
copy span "科技 · 教育與學習"
